Goal: Register for event/course

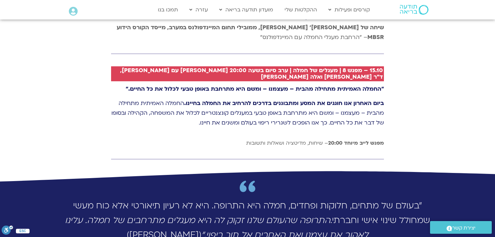
scroll to position [1688, 0]
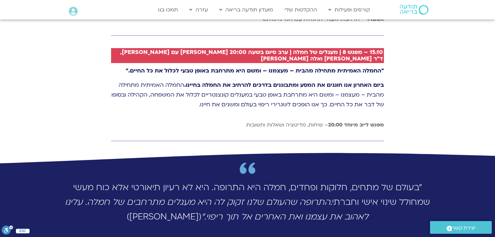
click at [256, 196] on em "התרופה שהעולם שלנו זקוק לה היא מעגלים מתרחבים של חמלה. עלינו לאהוב את עצמנו ואת…" at bounding box center [216, 209] width 303 height 26
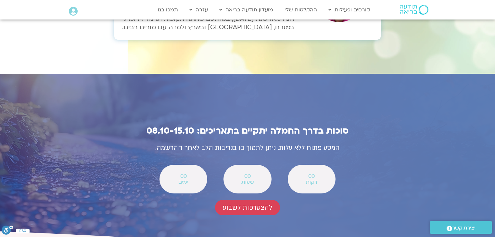
scroll to position [2260, 0]
click at [248, 203] on span "להצטרפות לשבוע" at bounding box center [247, 206] width 49 height 7
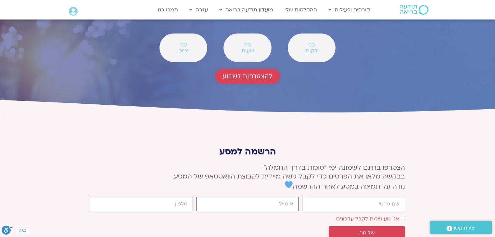
scroll to position [2391, 0]
click at [371, 196] on input "firstname" at bounding box center [353, 203] width 103 height 14
type input "אמירה קנטור"
type input "amirakan43@gmail.com"
type input "0549504772"
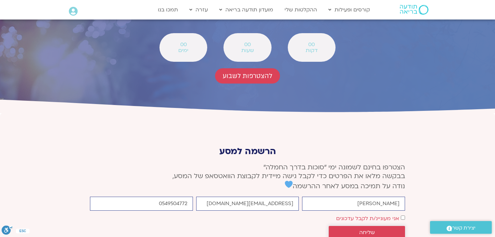
click at [364, 229] on span "שליחה" at bounding box center [367, 232] width 16 height 6
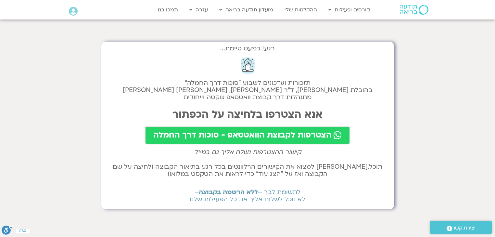
click at [277, 132] on span "הצטרפות לקבוצת הוואטסאפ - סוכות דרך החמלה" at bounding box center [242, 135] width 178 height 9
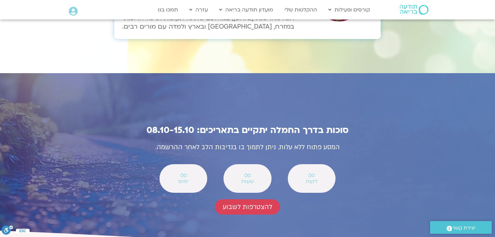
scroll to position [2260, 0]
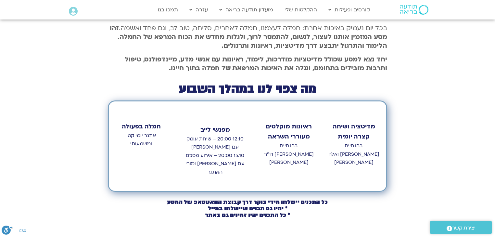
scroll to position [234, 0]
